Goal: Information Seeking & Learning: Learn about a topic

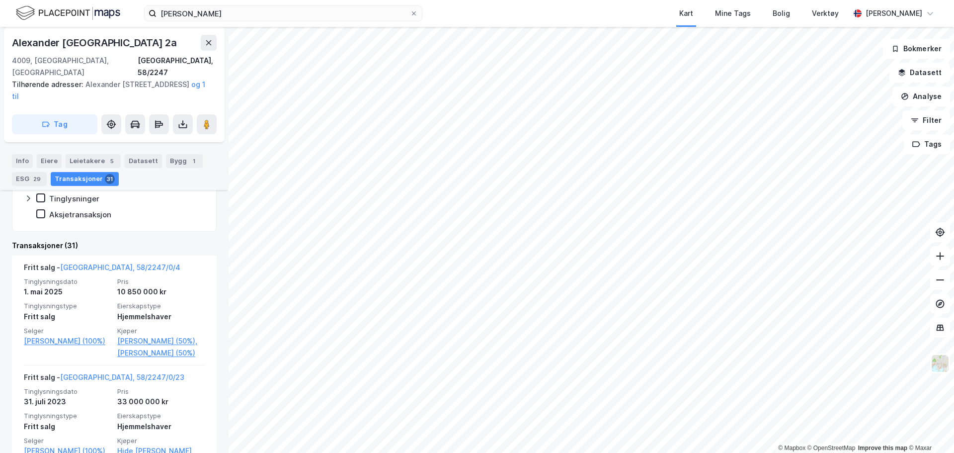
scroll to position [227, 0]
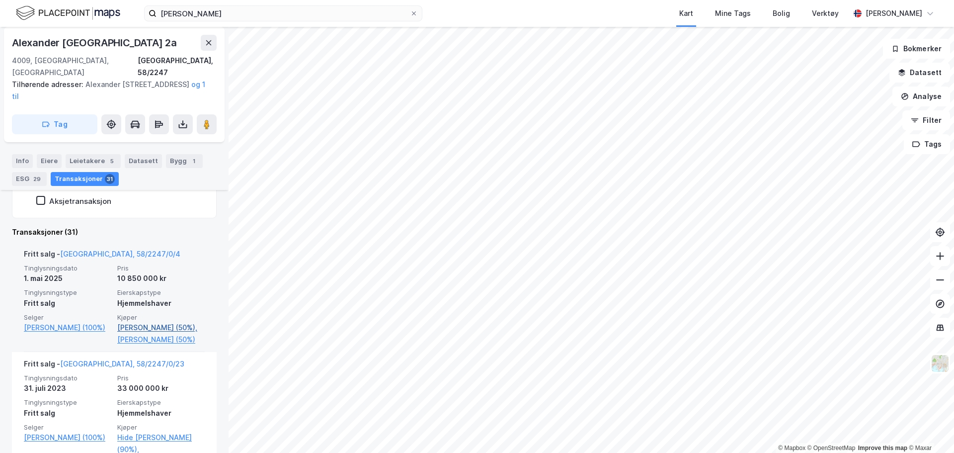
click at [139, 329] on link "[PERSON_NAME] (50%)," at bounding box center [160, 327] width 87 height 12
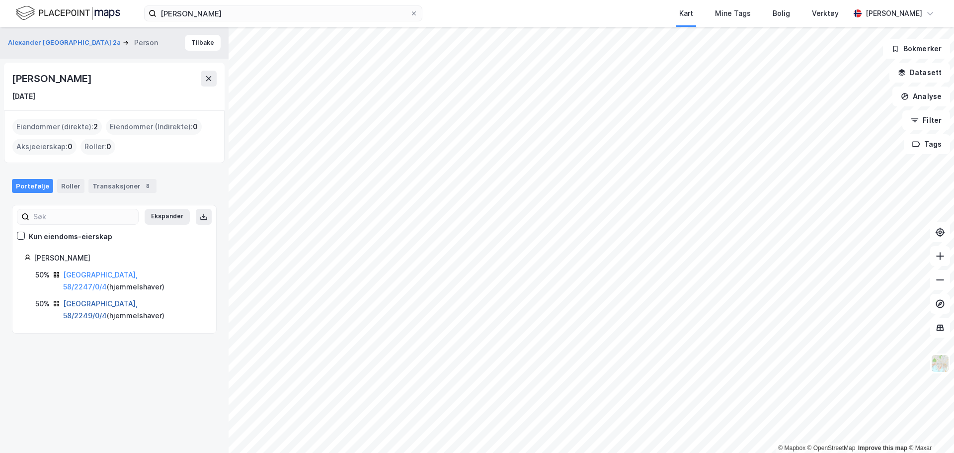
click at [129, 305] on link "[GEOGRAPHIC_DATA], 58/2249/0/4" at bounding box center [100, 309] width 75 height 20
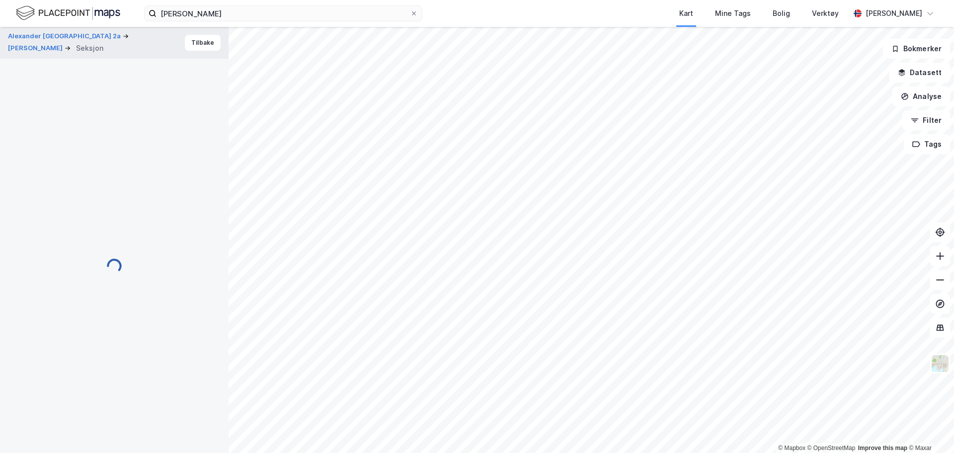
scroll to position [206, 0]
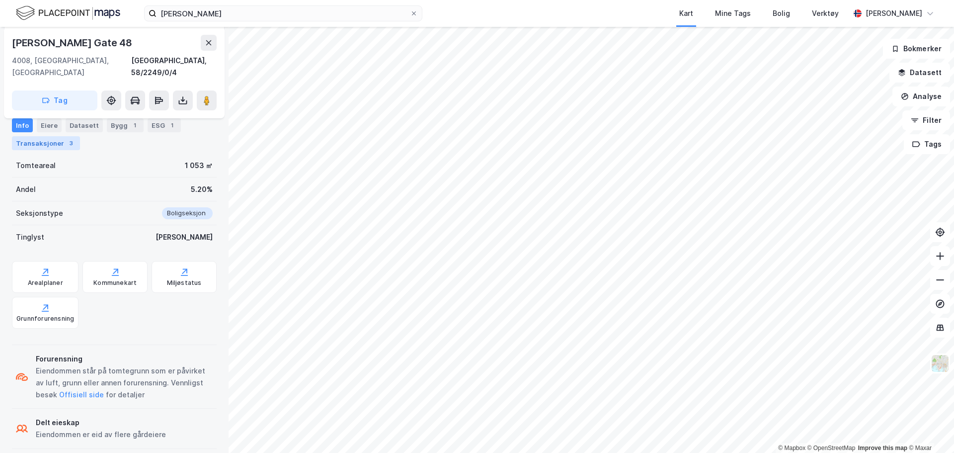
click at [66, 140] on div "3" at bounding box center [71, 143] width 10 height 10
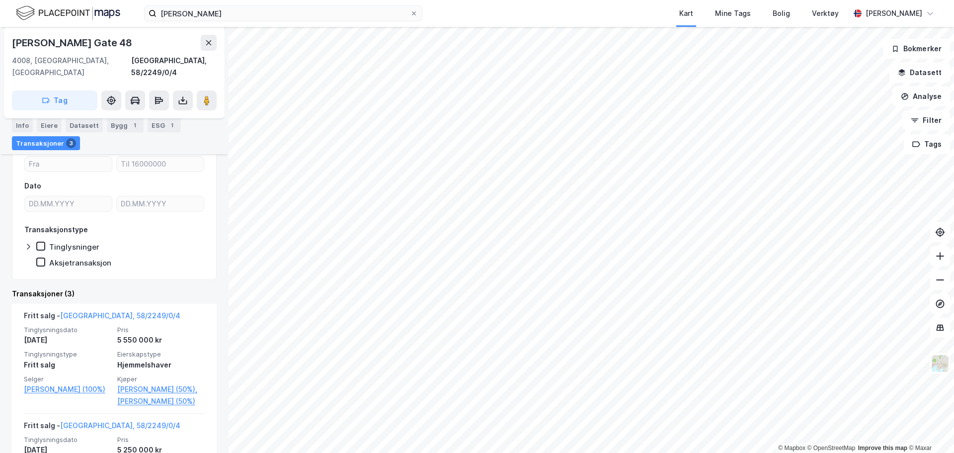
scroll to position [306, 0]
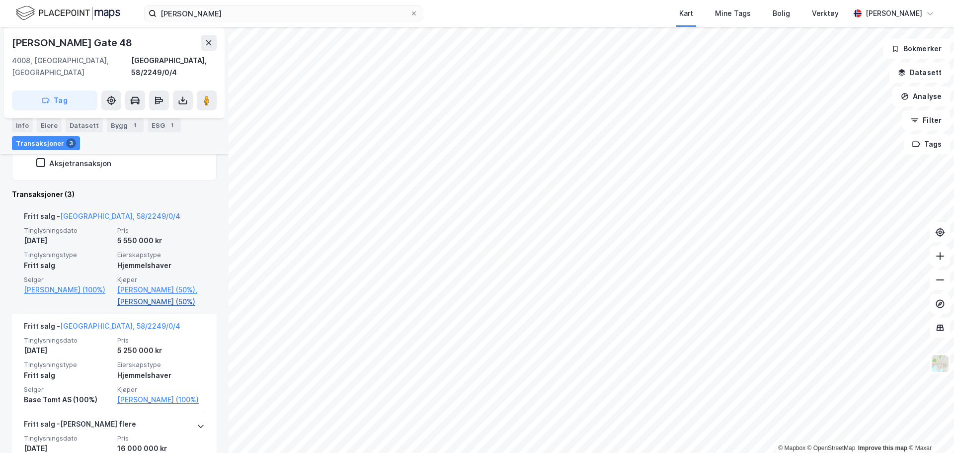
click at [138, 296] on link "[PERSON_NAME] (50%)" at bounding box center [160, 302] width 87 height 12
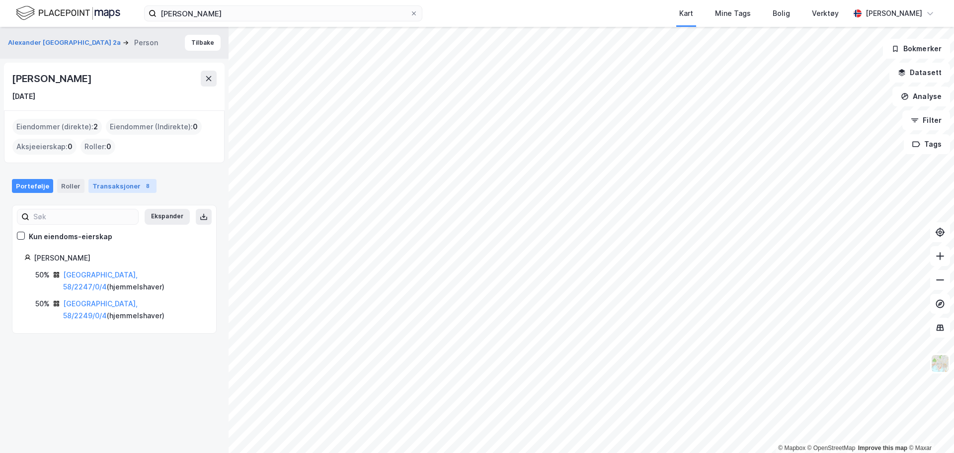
click at [111, 187] on div "Transaksjoner 8" at bounding box center [122, 186] width 68 height 14
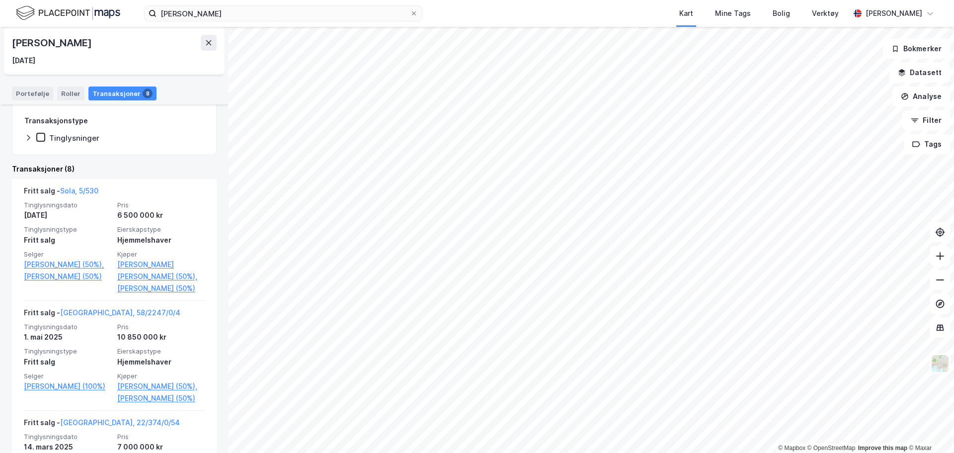
scroll to position [199, 0]
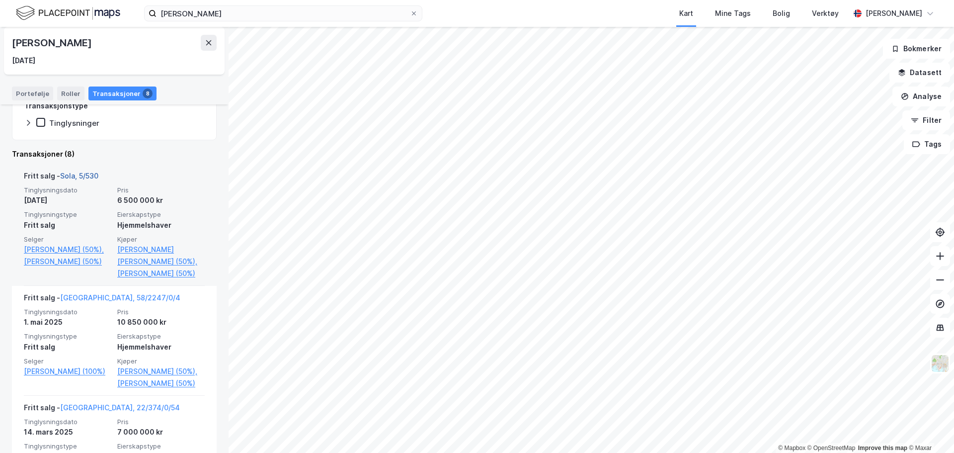
click at [80, 176] on link "Sola, 5/530" at bounding box center [79, 175] width 38 height 8
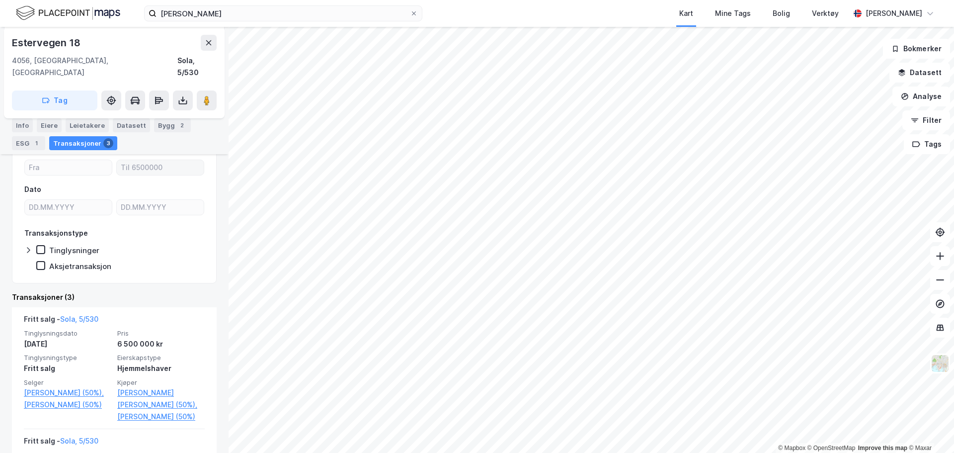
scroll to position [257, 0]
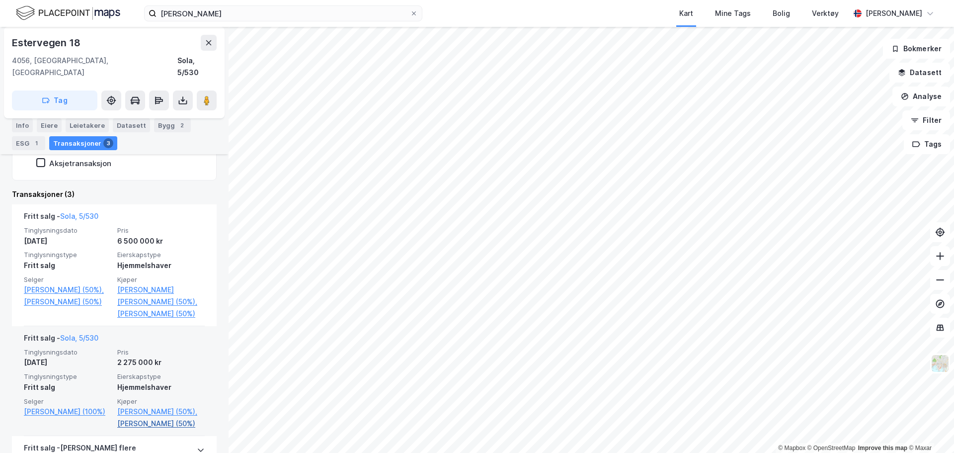
click at [156, 425] on link "[PERSON_NAME] (50%)" at bounding box center [160, 423] width 87 height 12
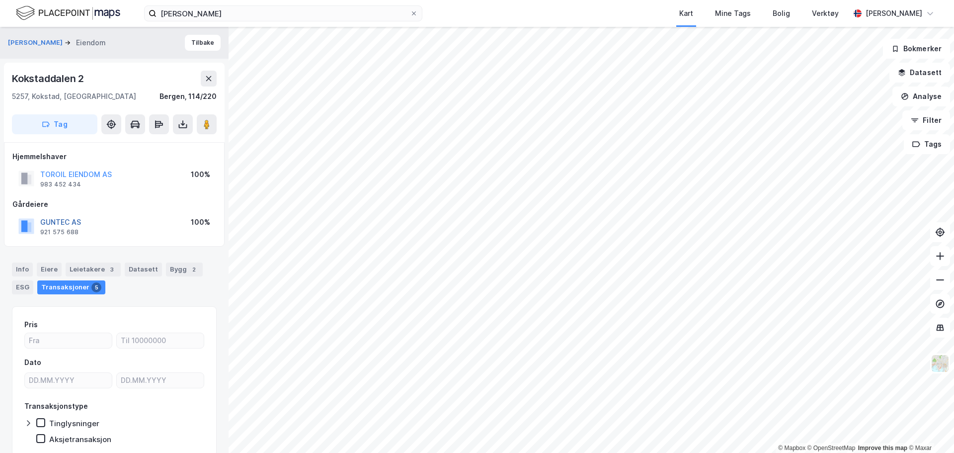
click at [0, 0] on button "GUNTEC AS" at bounding box center [0, 0] width 0 height 0
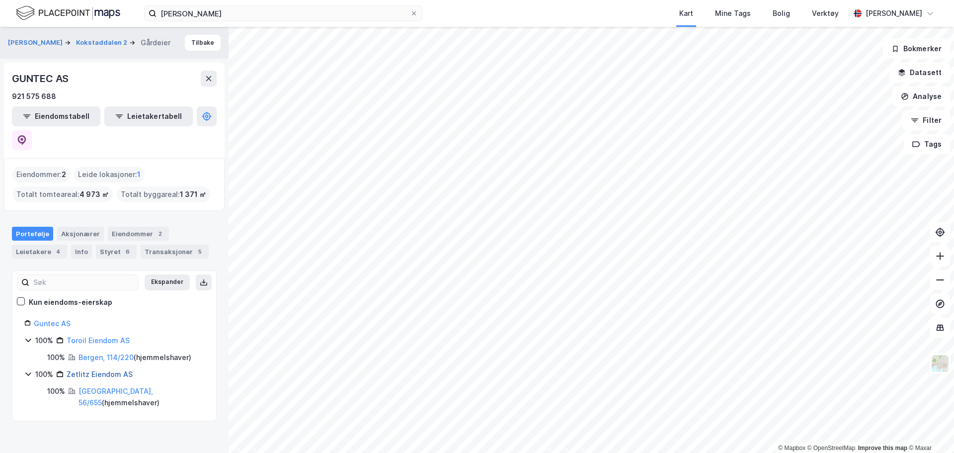
click at [108, 370] on link "Zetlitz Eiendom AS" at bounding box center [100, 374] width 66 height 8
